Goal: Task Accomplishment & Management: Complete application form

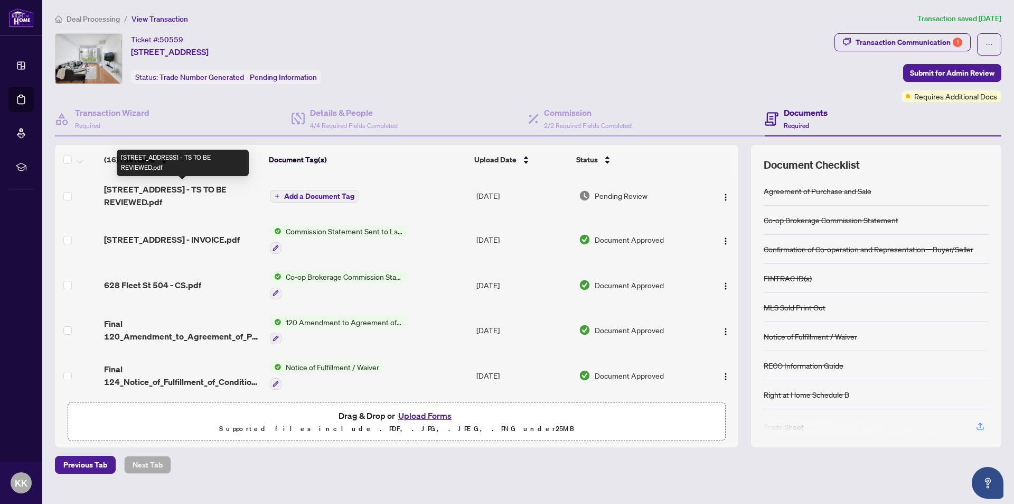
click at [154, 190] on span "[STREET_ADDRESS] - TS TO BE REVIEWED.pdf" at bounding box center [182, 195] width 157 height 25
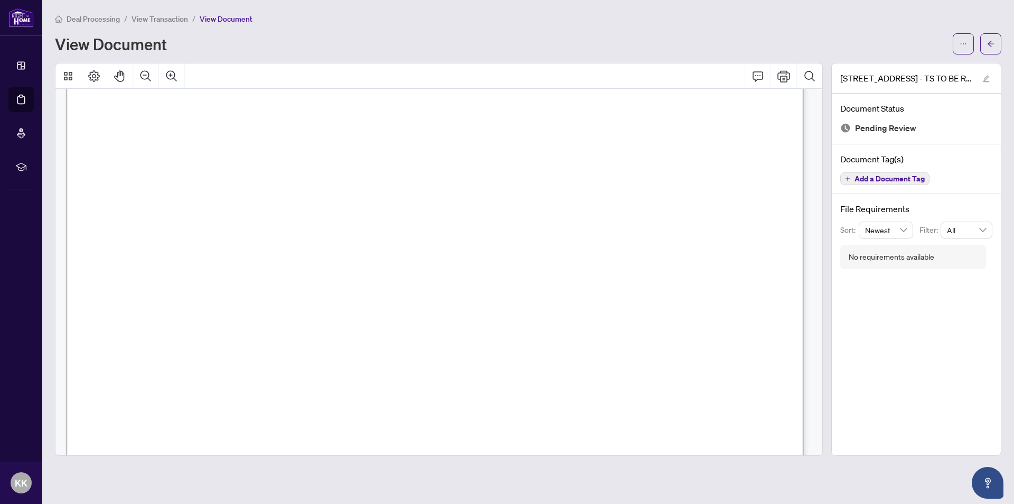
scroll to position [317, 0]
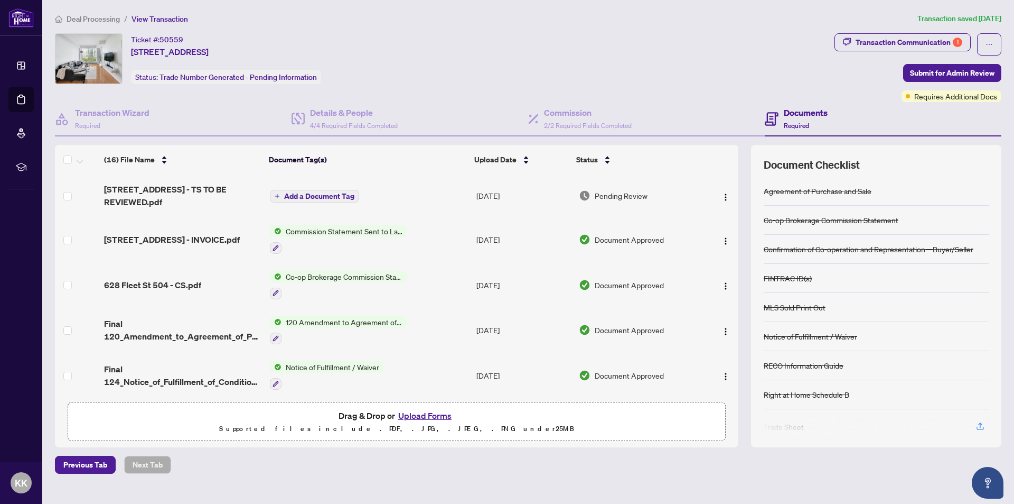
click at [420, 415] on button "Upload Forms" at bounding box center [425, 415] width 60 height 14
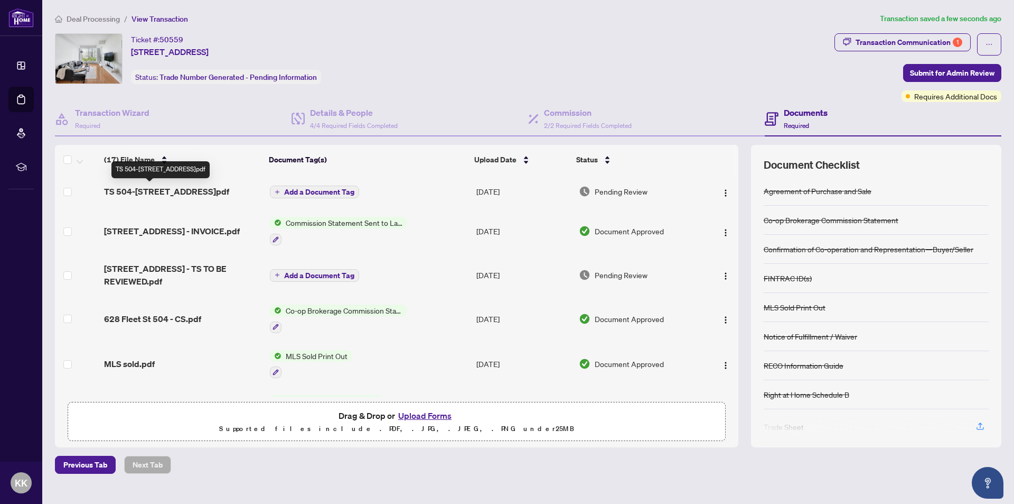
click at [162, 189] on span "TS 504-[STREET_ADDRESS]pdf" at bounding box center [166, 191] width 125 height 13
click at [322, 188] on span "Add a Document Tag" at bounding box center [319, 191] width 70 height 7
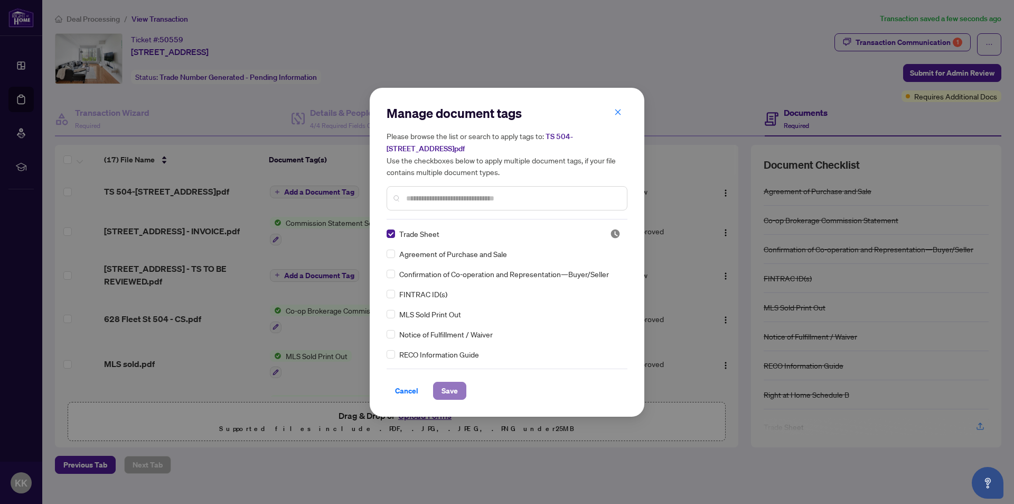
click at [451, 384] on span "Save" at bounding box center [450, 390] width 16 height 17
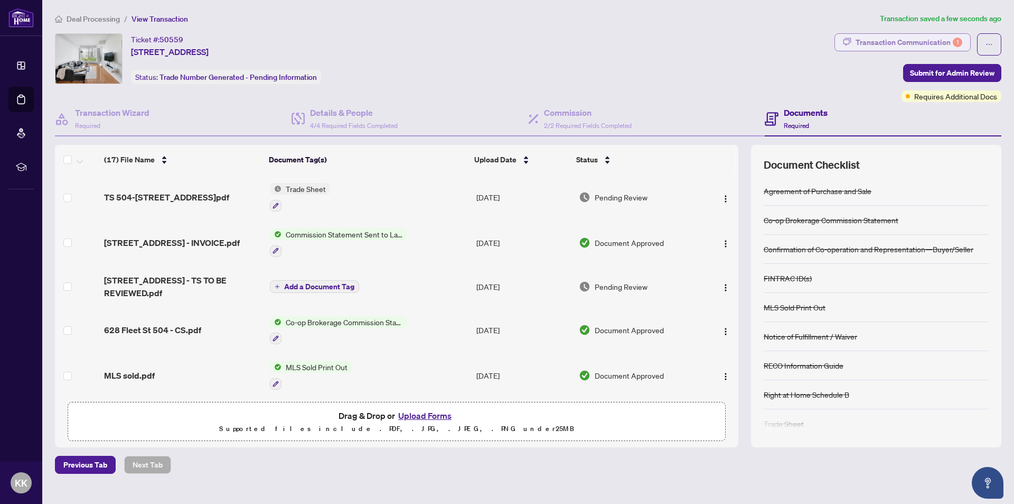
click at [908, 41] on div "Transaction Communication 1" at bounding box center [909, 42] width 107 height 17
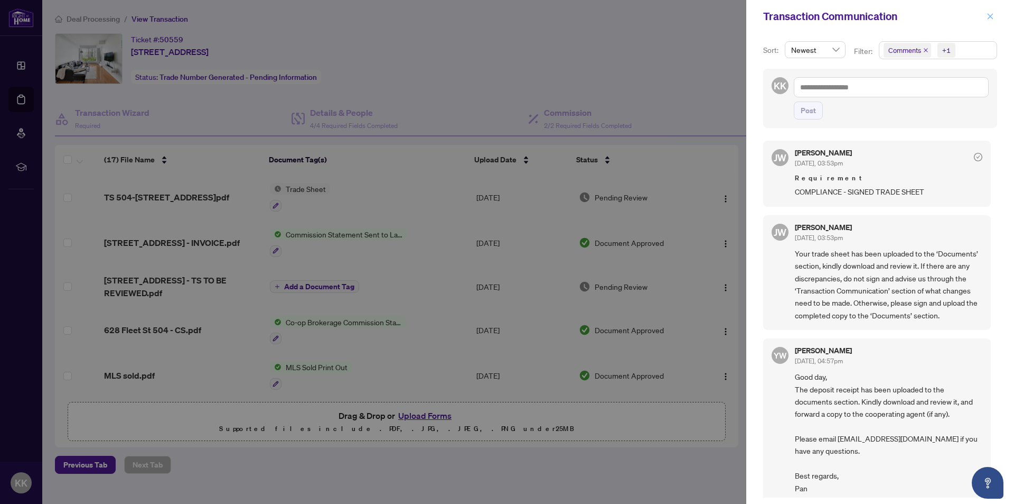
click at [989, 11] on span "button" at bounding box center [990, 16] width 7 height 17
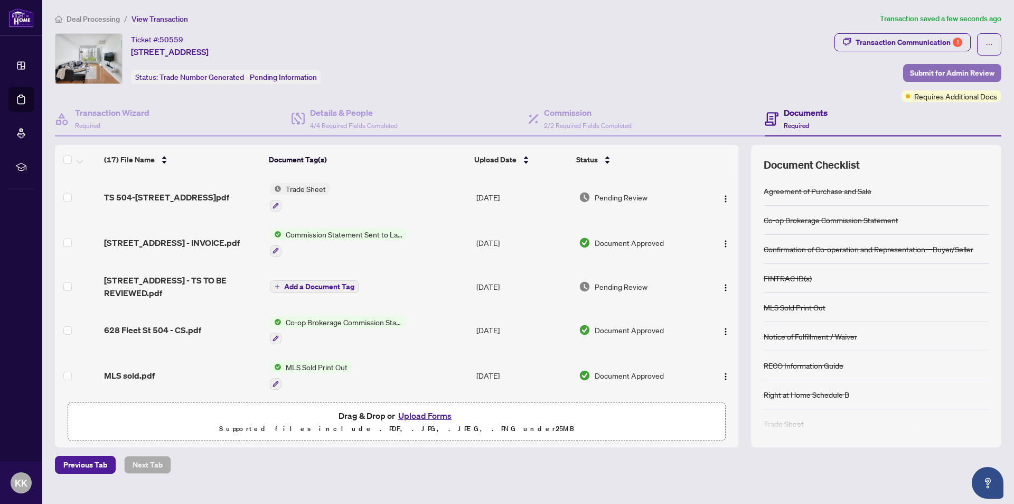
click at [922, 71] on span "Submit for Admin Review" at bounding box center [952, 72] width 85 height 17
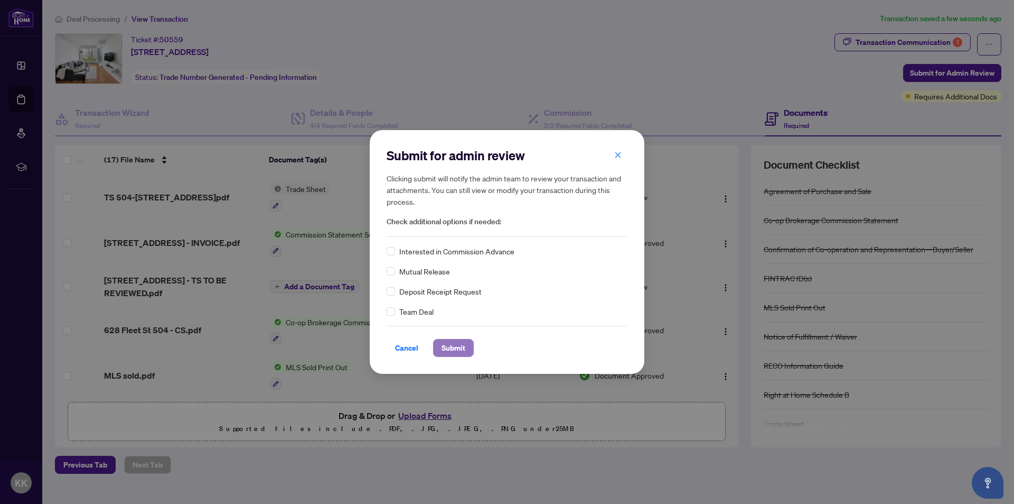
click at [450, 346] on span "Submit" at bounding box center [454, 347] width 24 height 17
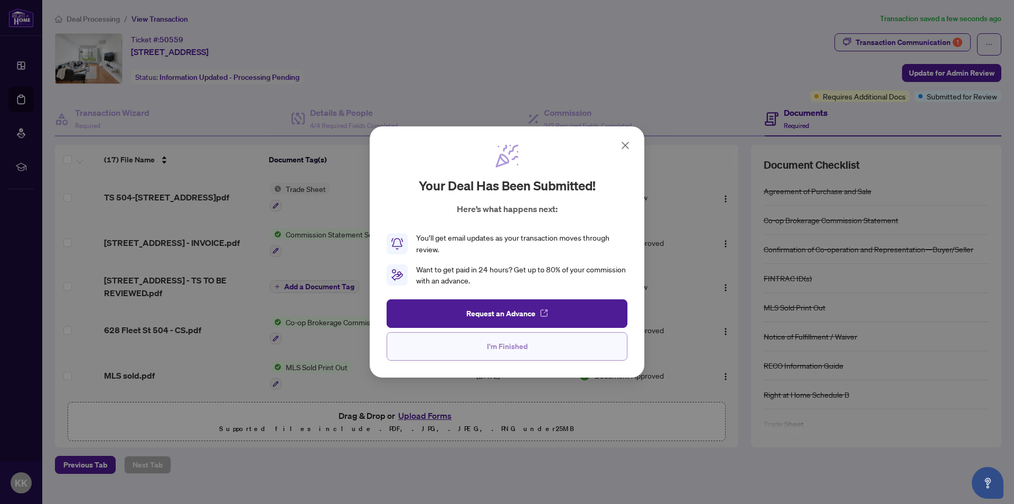
click at [510, 346] on span "I'm Finished" at bounding box center [507, 346] width 41 height 17
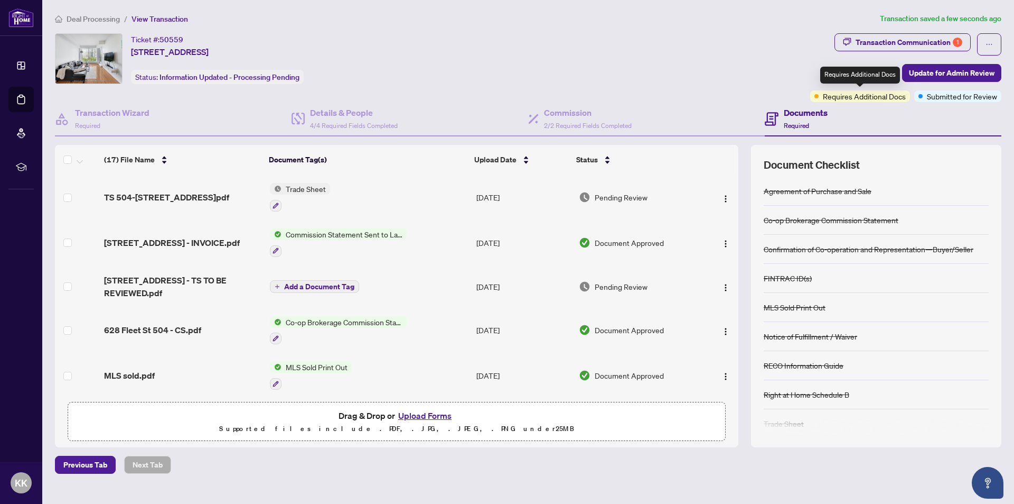
click at [872, 96] on span "Requires Additional Docs" at bounding box center [864, 96] width 83 height 12
click at [952, 38] on div "Transaction Communication 1" at bounding box center [909, 42] width 107 height 17
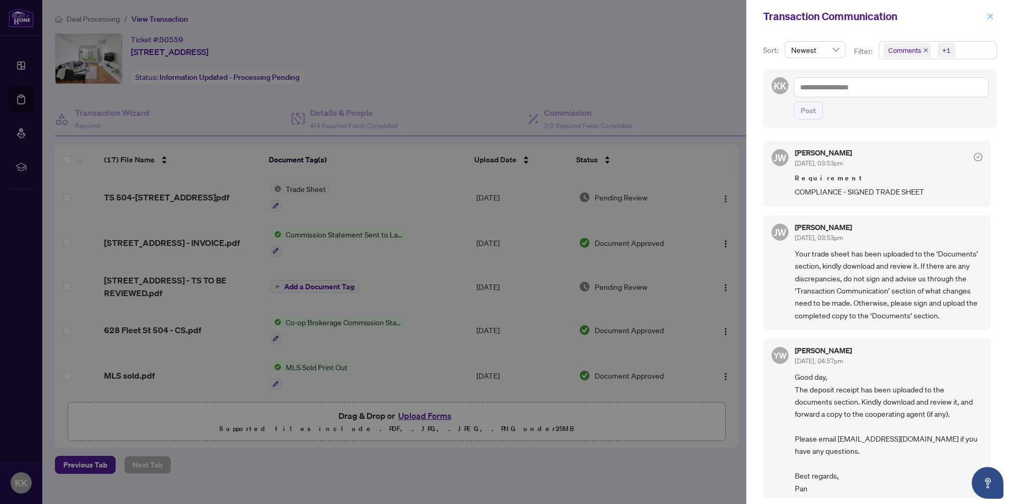
click at [986, 14] on button "button" at bounding box center [991, 16] width 14 height 13
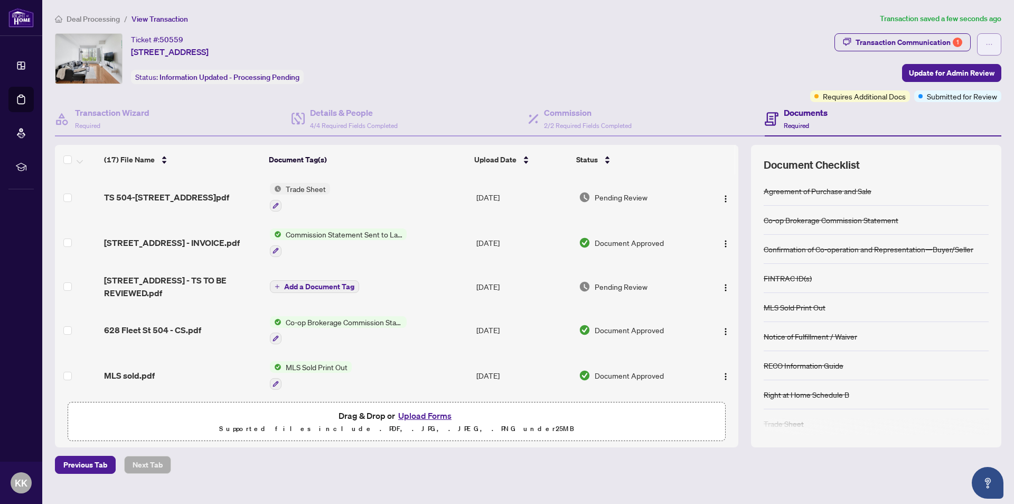
click at [989, 43] on icon "ellipsis" at bounding box center [989, 44] width 7 height 7
click at [710, 66] on div "Ticket #: 50559 [STREET_ADDRESS] Status: Information Updated - Processing Pendi…" at bounding box center [430, 58] width 751 height 51
